Goal: Information Seeking & Learning: Learn about a topic

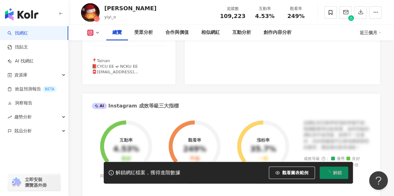
scroll to position [93, 0]
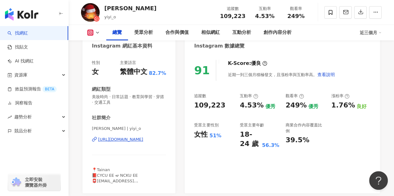
scroll to position [62, 0]
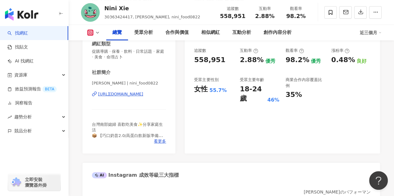
scroll to position [124, 0]
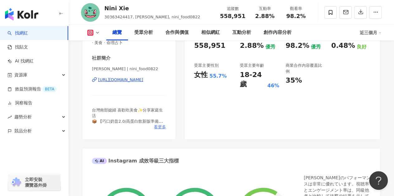
click at [159, 128] on span "看更多" at bounding box center [160, 127] width 12 height 6
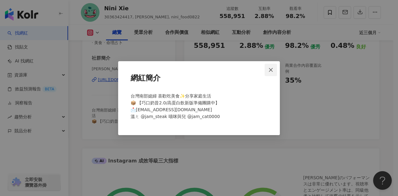
click at [275, 69] on span "Close" at bounding box center [271, 70] width 12 height 5
